Goal: Task Accomplishment & Management: Manage account settings

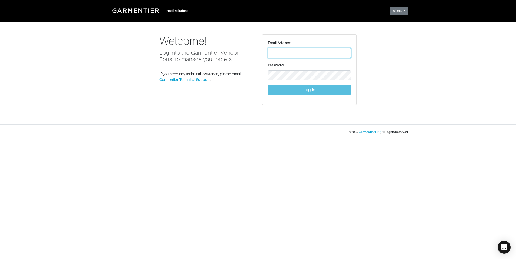
type input "[PERSON_NAME][EMAIL_ADDRESS][DOMAIN_NAME]"
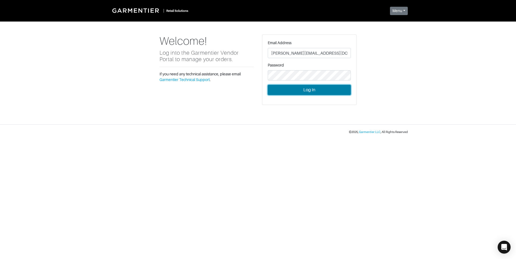
click at [290, 90] on button "Log In" at bounding box center [309, 90] width 83 height 10
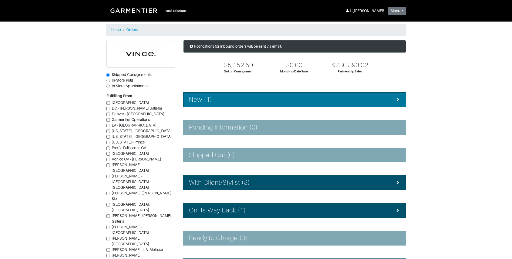
click at [283, 96] on div "New (1)" at bounding box center [294, 100] width 211 height 8
